Goal: Task Accomplishment & Management: Manage account settings

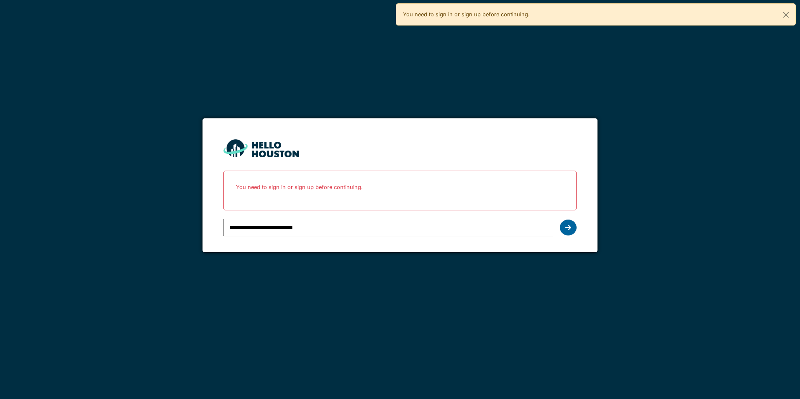
click at [567, 228] on icon at bounding box center [568, 227] width 6 height 7
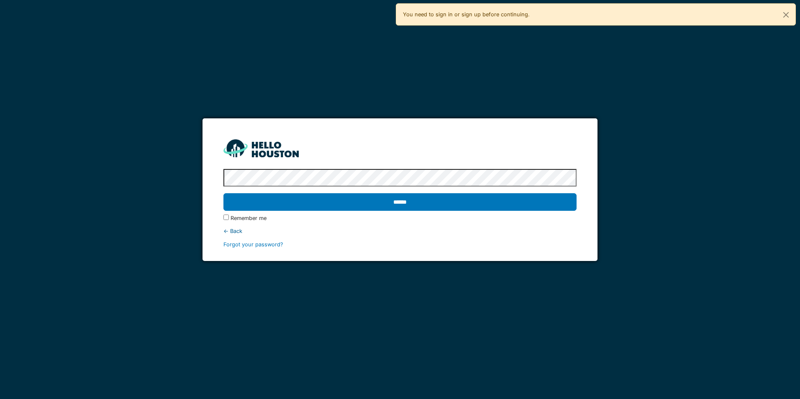
click at [223, 193] on input "******" at bounding box center [399, 202] width 353 height 18
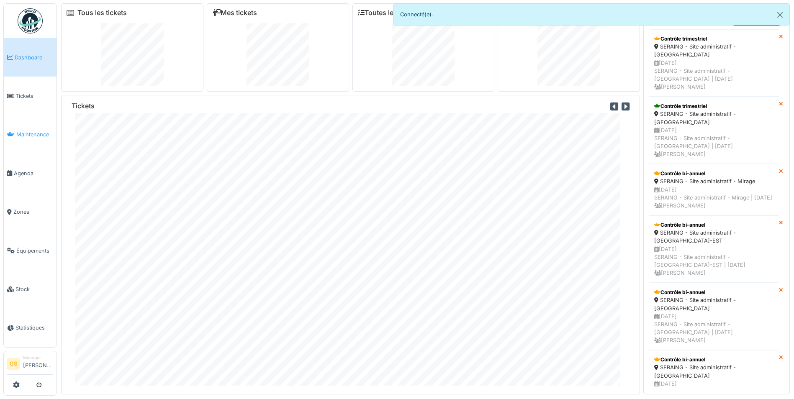
click at [32, 131] on span "Maintenance" at bounding box center [34, 135] width 37 height 8
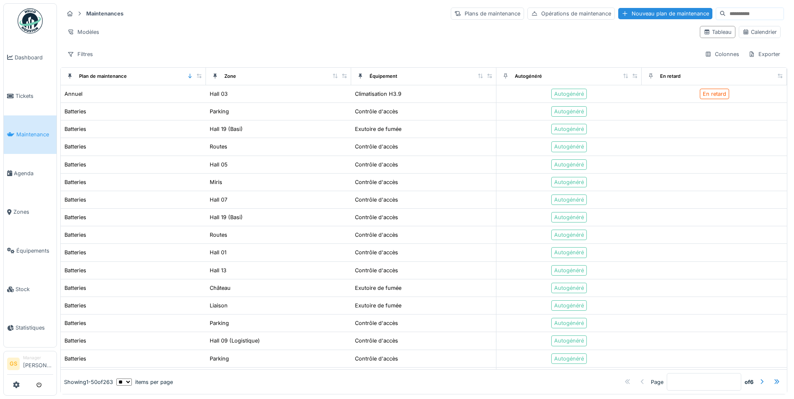
click at [726, 10] on input at bounding box center [755, 14] width 58 height 12
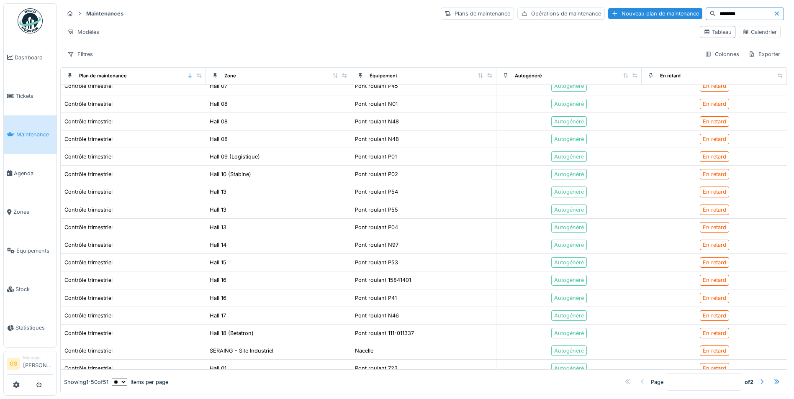
scroll to position [402, 0]
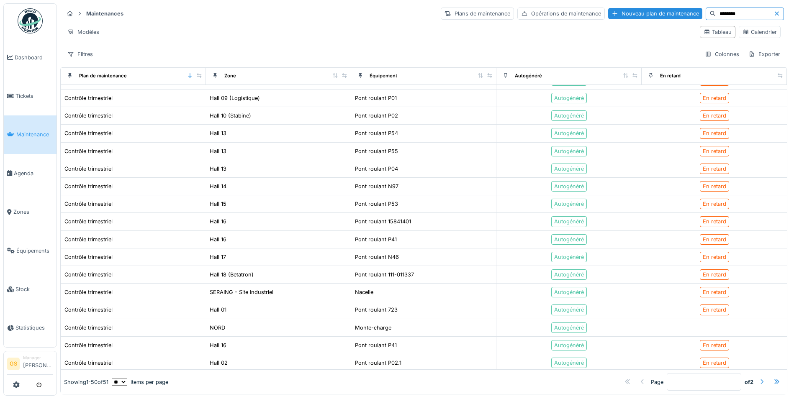
type input "********"
click at [758, 378] on div at bounding box center [761, 382] width 7 height 8
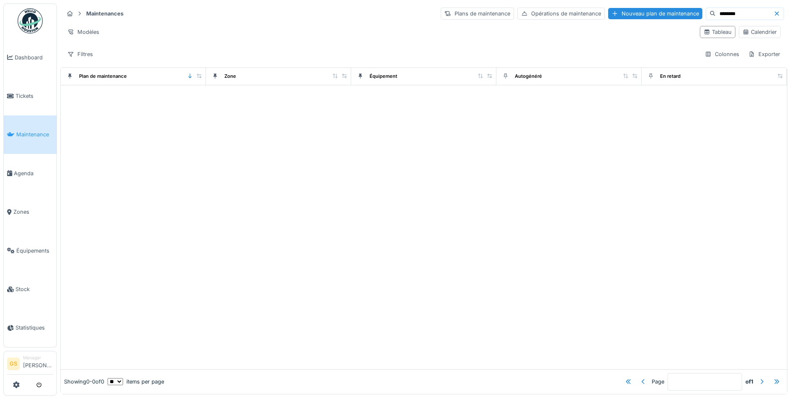
scroll to position [0, 0]
click at [640, 378] on div at bounding box center [643, 382] width 7 height 8
type input "*"
click at [29, 132] on span "Maintenance" at bounding box center [34, 135] width 37 height 8
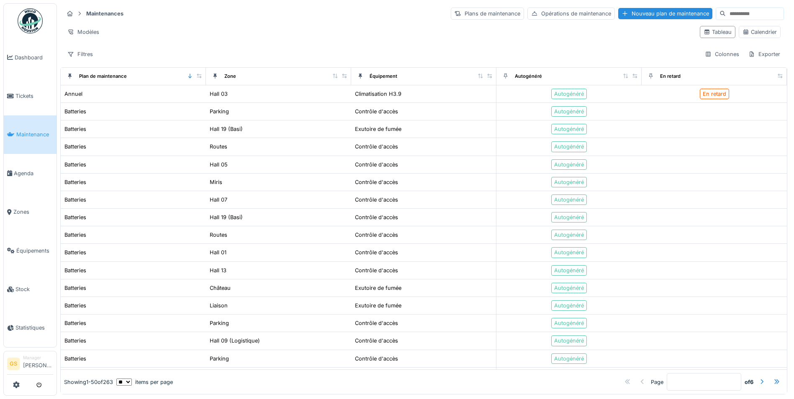
click at [726, 16] on input at bounding box center [755, 14] width 58 height 12
click at [726, 12] on input at bounding box center [755, 14] width 58 height 12
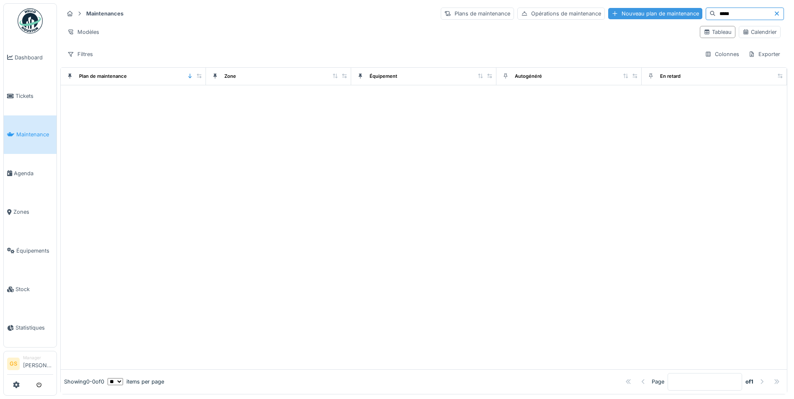
drag, startPoint x: 712, startPoint y: 12, endPoint x: 664, endPoint y: 11, distance: 47.7
click at [664, 11] on div "Plans de maintenance Opérations de maintenance Nouveau plan de maintenance *****" at bounding box center [612, 14] width 343 height 13
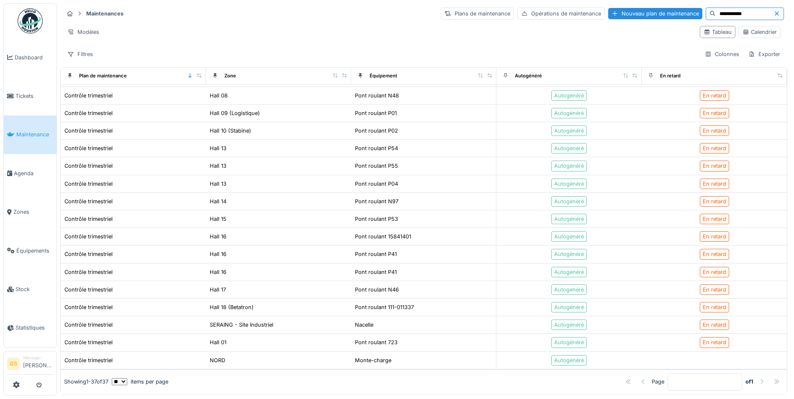
scroll to position [382, 0]
type input "**********"
click at [101, 357] on div "Contrôle trimestriel" at bounding box center [88, 361] width 48 height 8
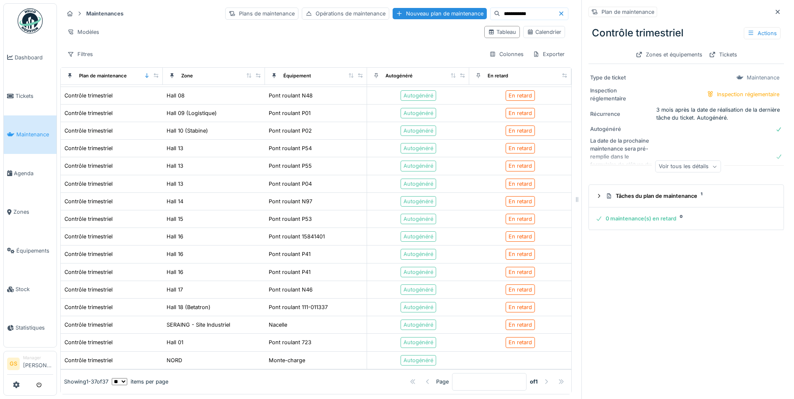
click at [617, 220] on div "0 maintenance(s) en retard 0" at bounding box center [684, 219] width 178 height 8
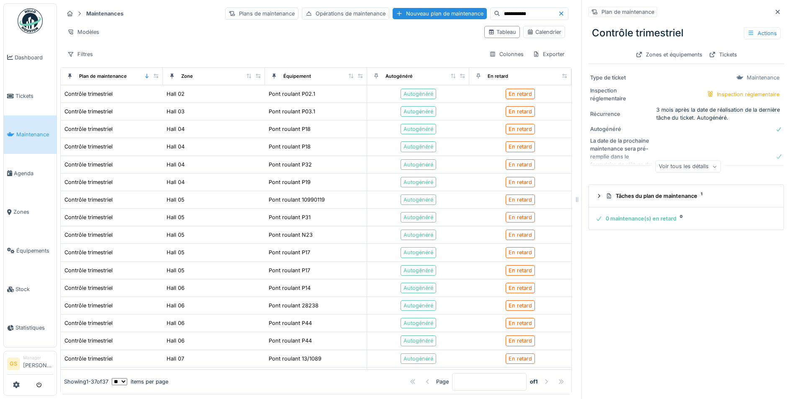
click at [707, 273] on div "Plan de maintenance Contrôle trimestriel Actions Zones et équipements Tickets T…" at bounding box center [685, 199] width 209 height 399
click at [680, 292] on div "Plan de maintenance Contrôle trimestriel Actions Zones et équipements Tickets T…" at bounding box center [685, 199] width 209 height 399
click at [39, 384] on icon "submit" at bounding box center [38, 385] width 5 height 5
